Goal: Find contact information: Obtain details needed to contact an individual or organization

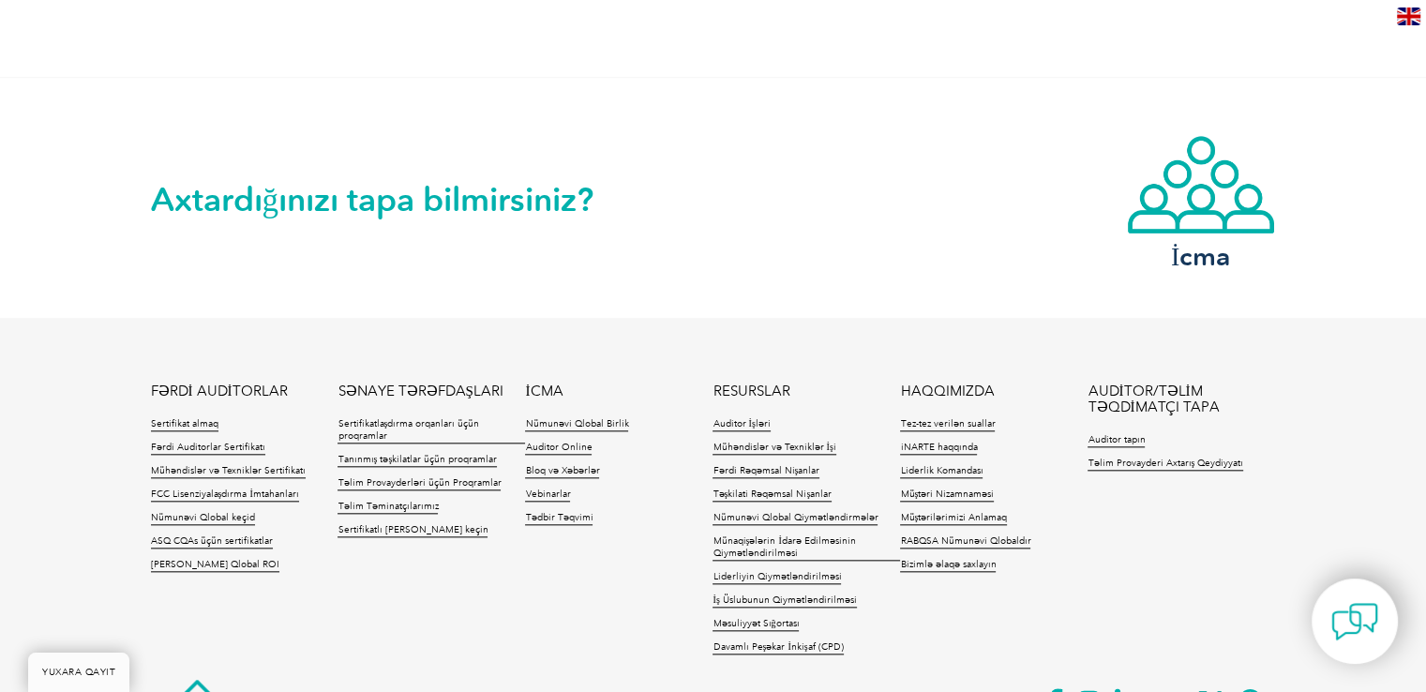
scroll to position [1909, 0]
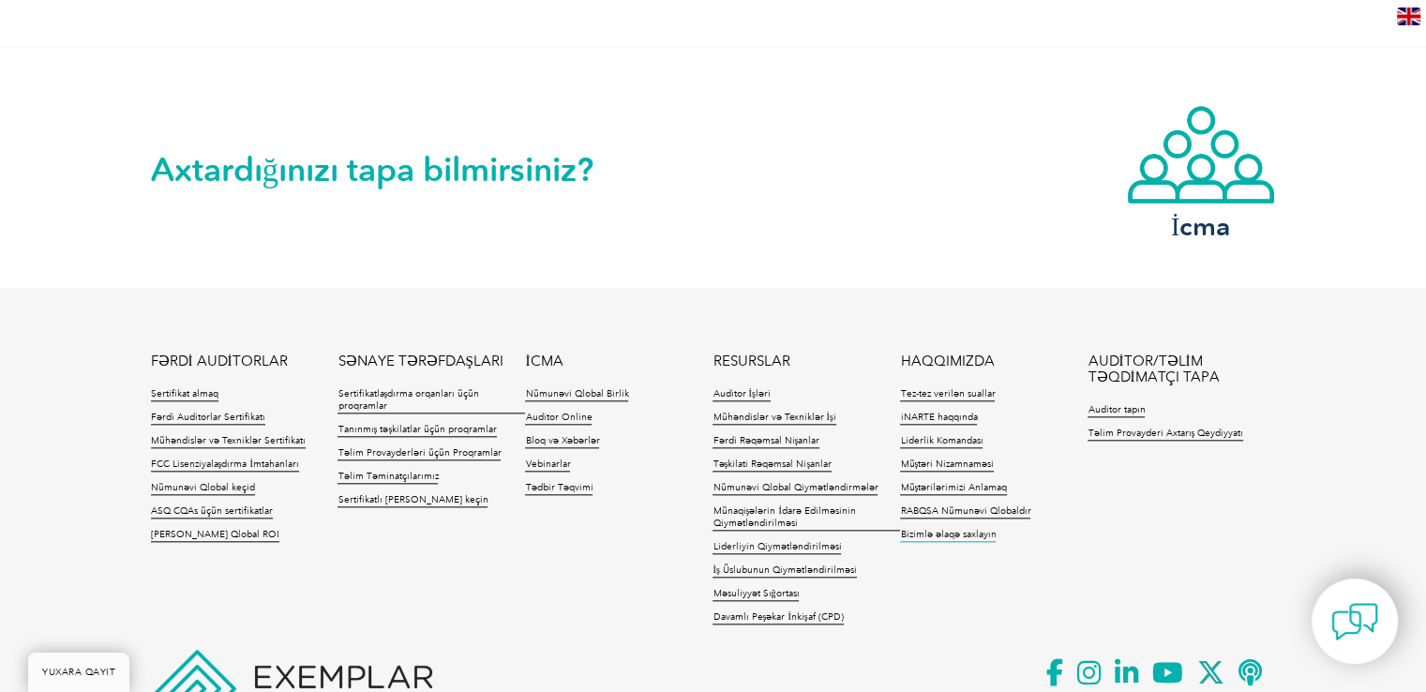
click at [947, 535] on font "Bizimlə əlaqə saxlayın" at bounding box center [948, 534] width 96 height 11
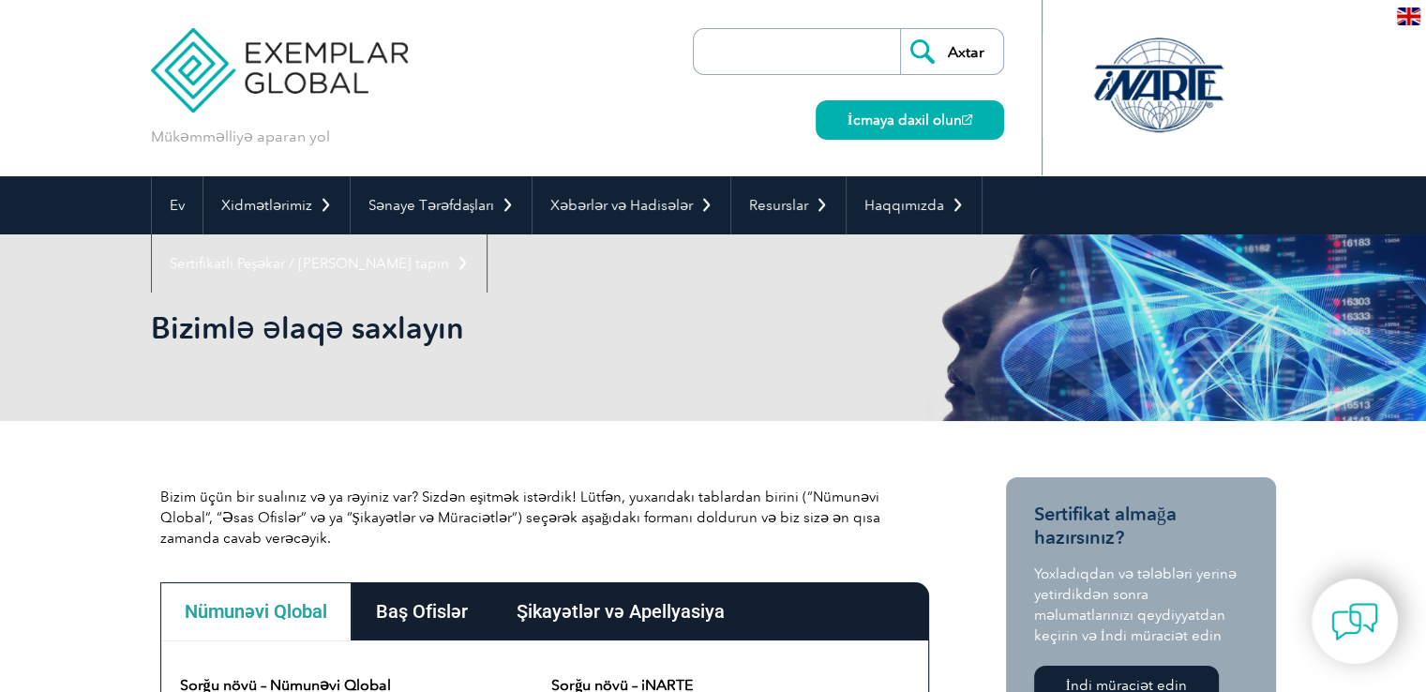
click at [658, 408] on div "Bizimlə əlaqə saxlayın" at bounding box center [713, 327] width 1125 height 187
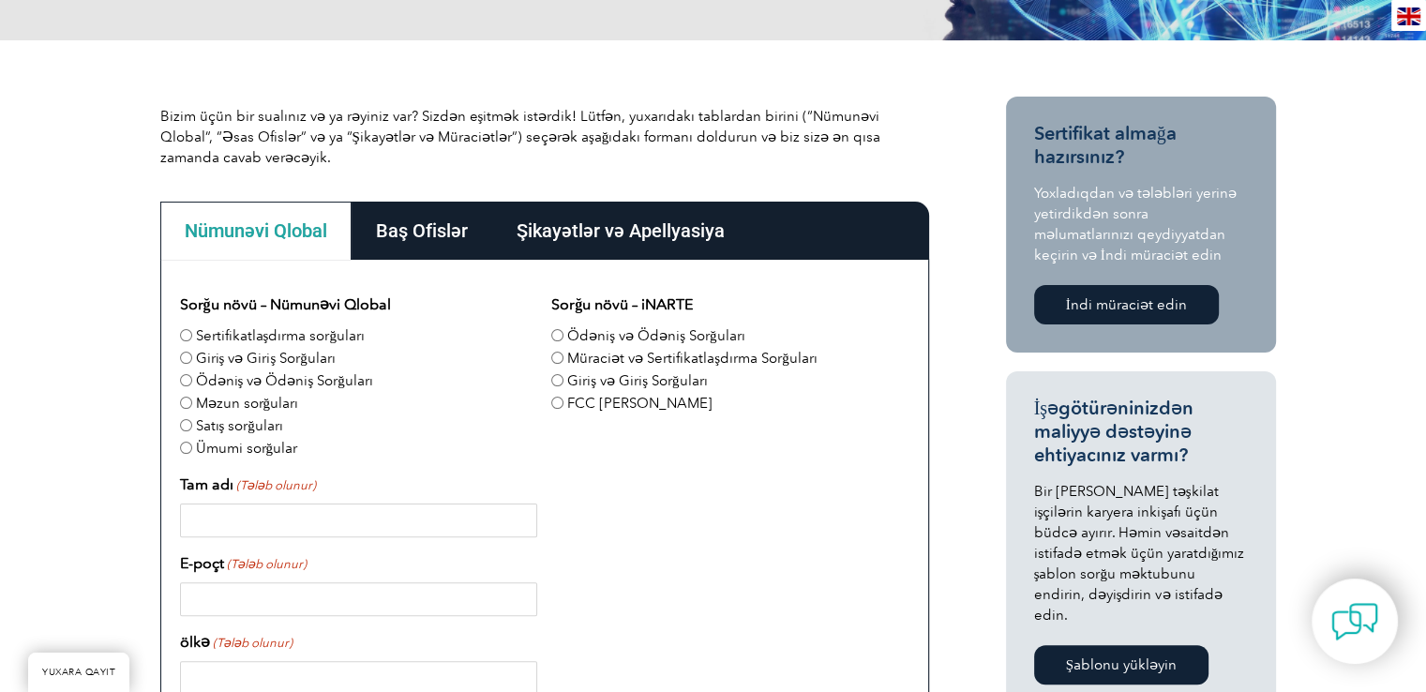
scroll to position [388, 0]
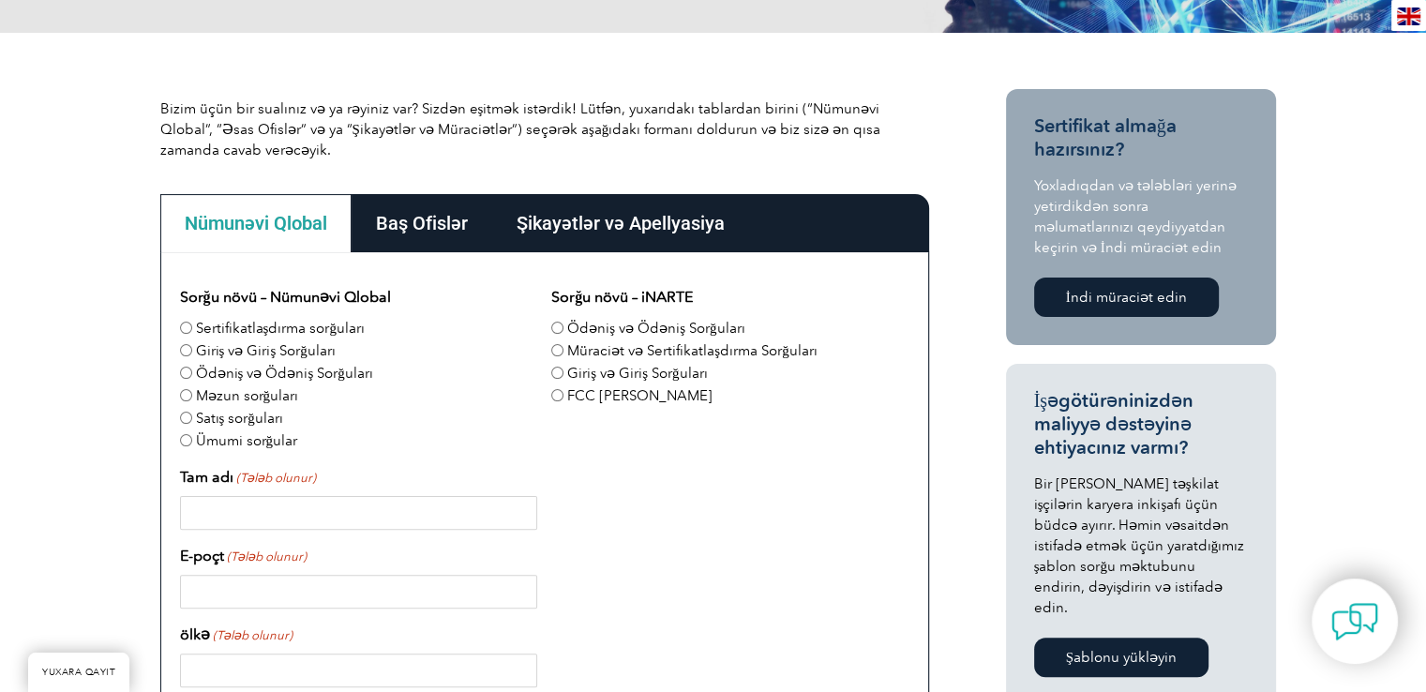
click at [186, 437] on input "Ümumi sorğular" at bounding box center [186, 440] width 12 height 12
radio input "true"
click at [405, 214] on font "Baş Ofislər" at bounding box center [422, 223] width 92 height 23
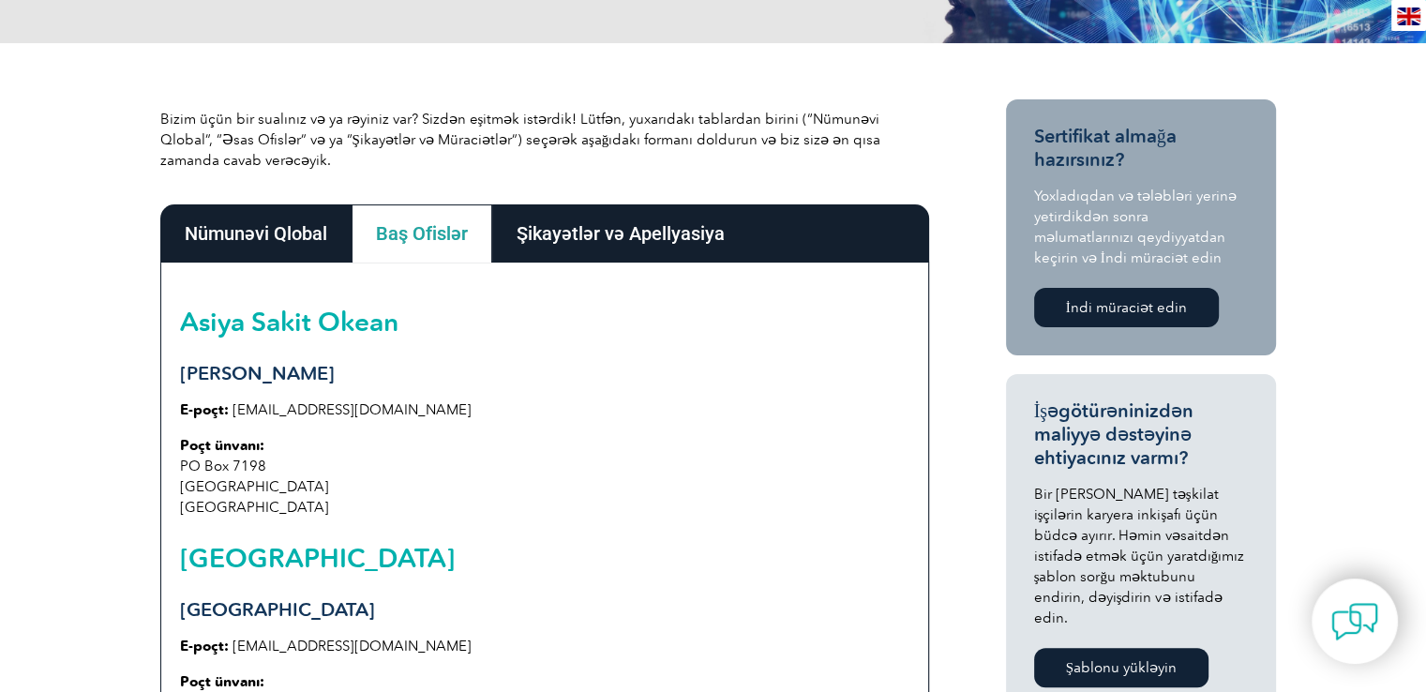
scroll to position [0, 0]
